Goal: Task Accomplishment & Management: Manage account settings

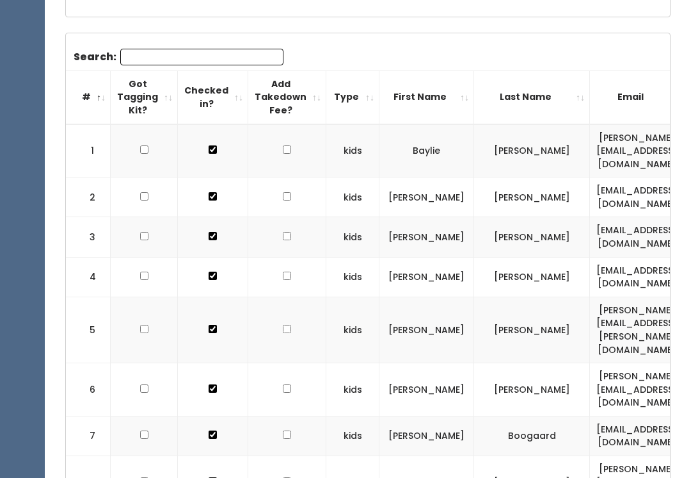
scroll to position [242, 0]
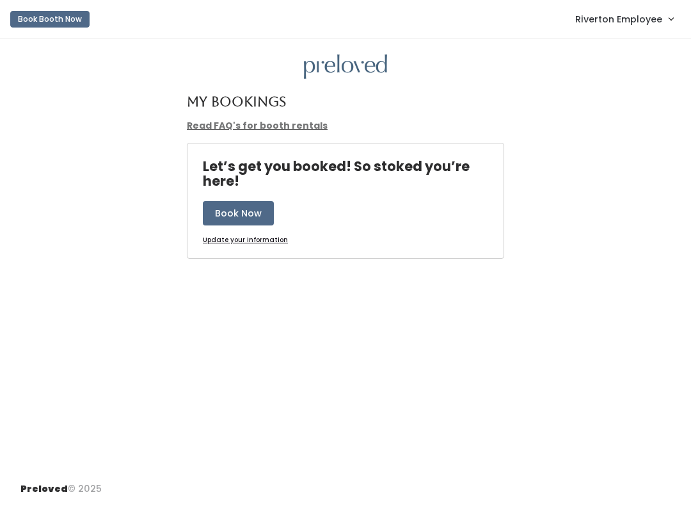
click at [647, 19] on span "Riverton Employee" at bounding box center [618, 19] width 87 height 14
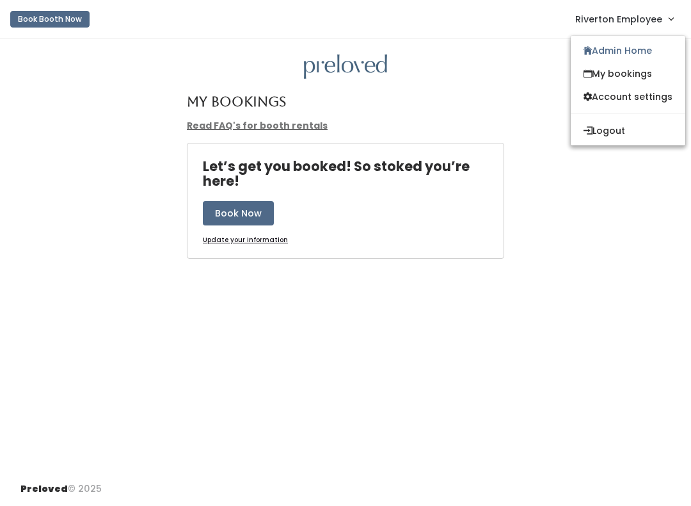
click at [634, 57] on link "Admin Home" at bounding box center [628, 50] width 115 height 23
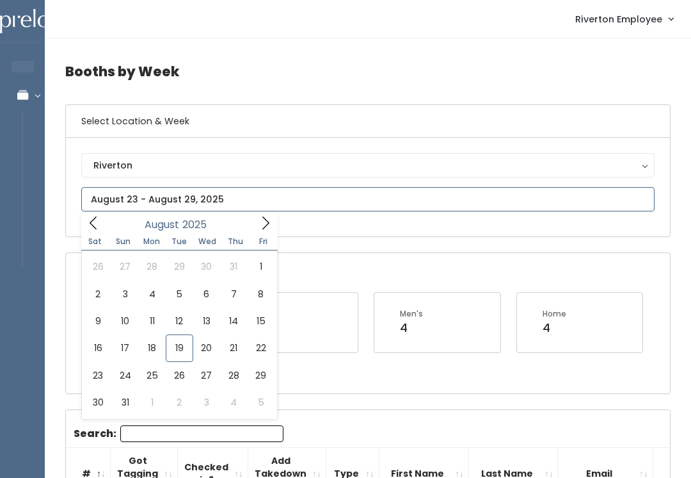
type input "August 30 to September 5"
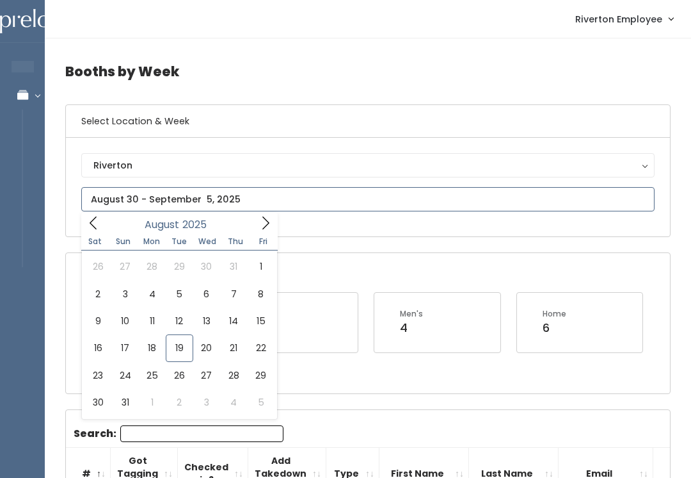
type input "August 30 to September 5"
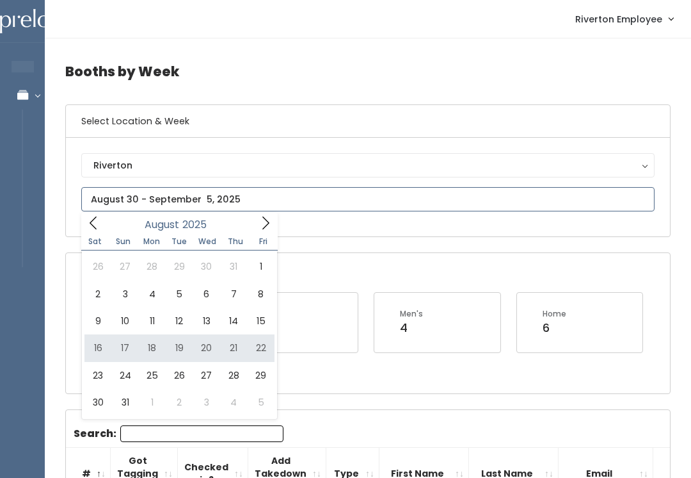
type input "August 16 to August 22"
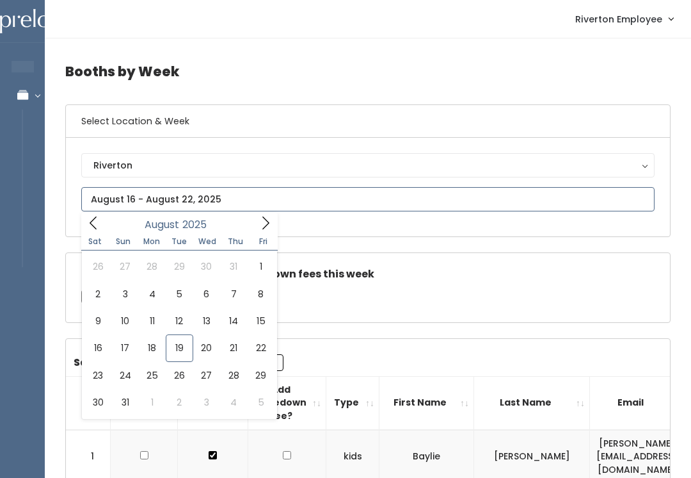
type input "[DATE] to [DATE]"
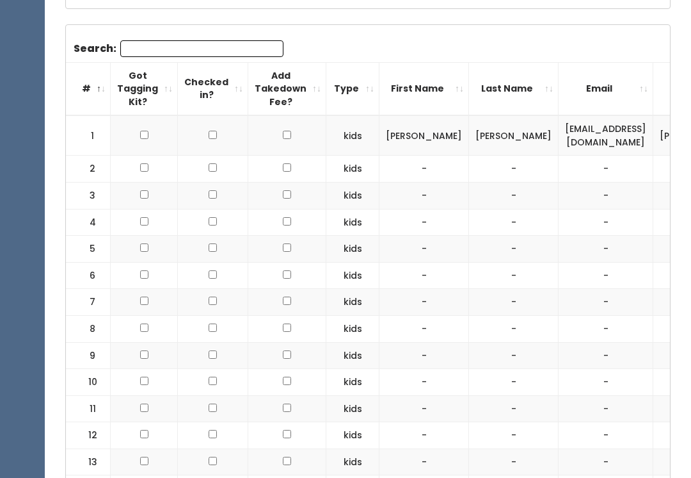
scroll to position [385, 0]
